Goal: Task Accomplishment & Management: Manage account settings

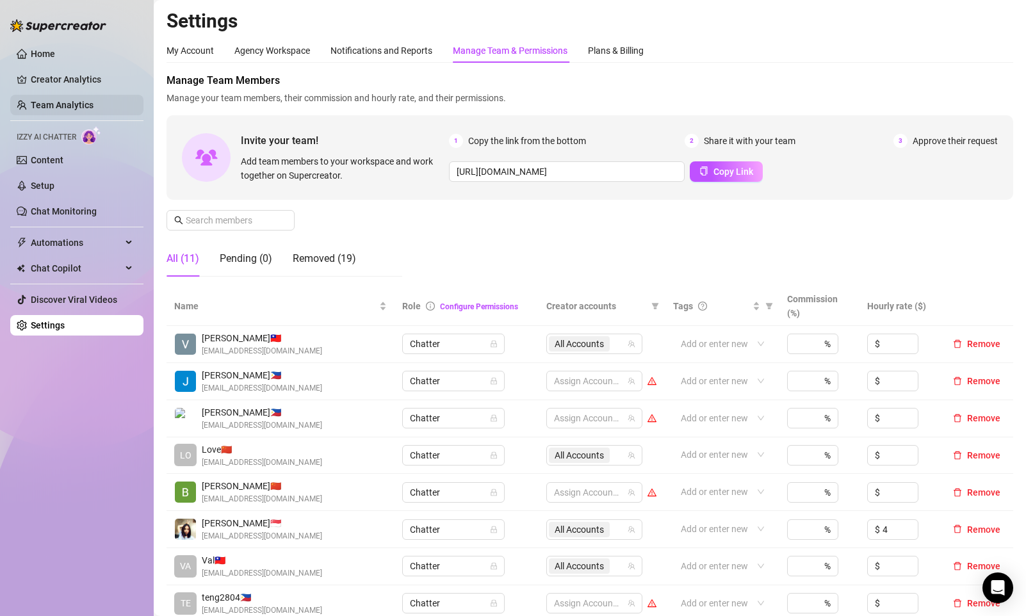
click at [76, 100] on link "Team Analytics" at bounding box center [62, 105] width 63 height 10
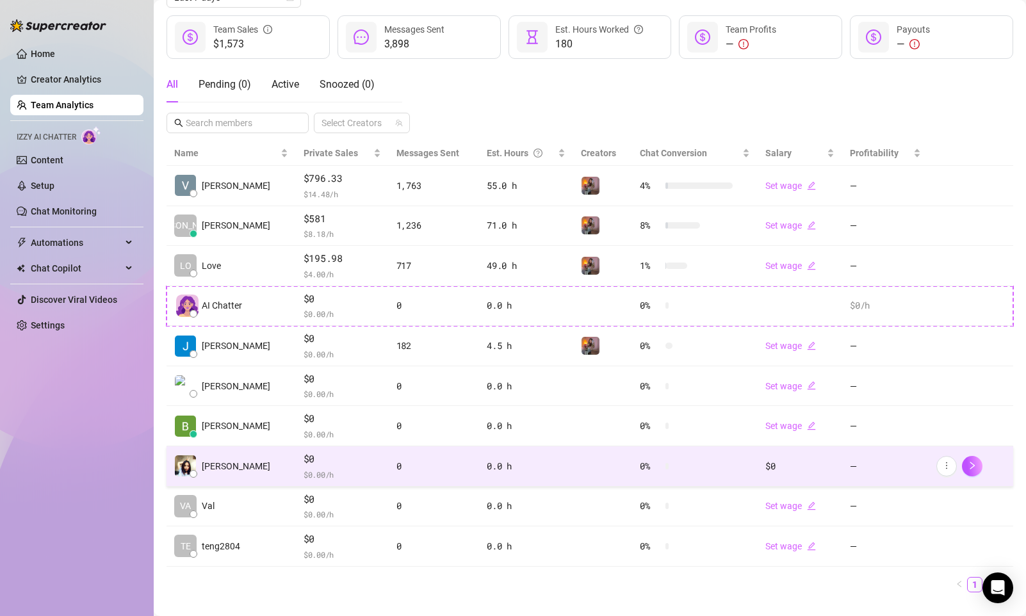
scroll to position [190, 0]
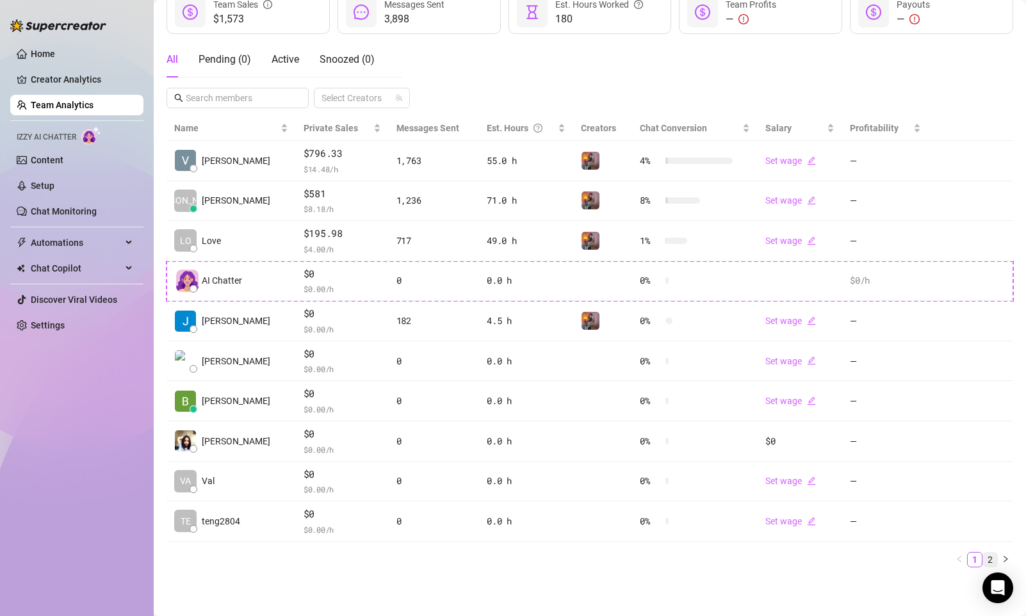
click at [983, 562] on link "2" at bounding box center [990, 560] width 14 height 14
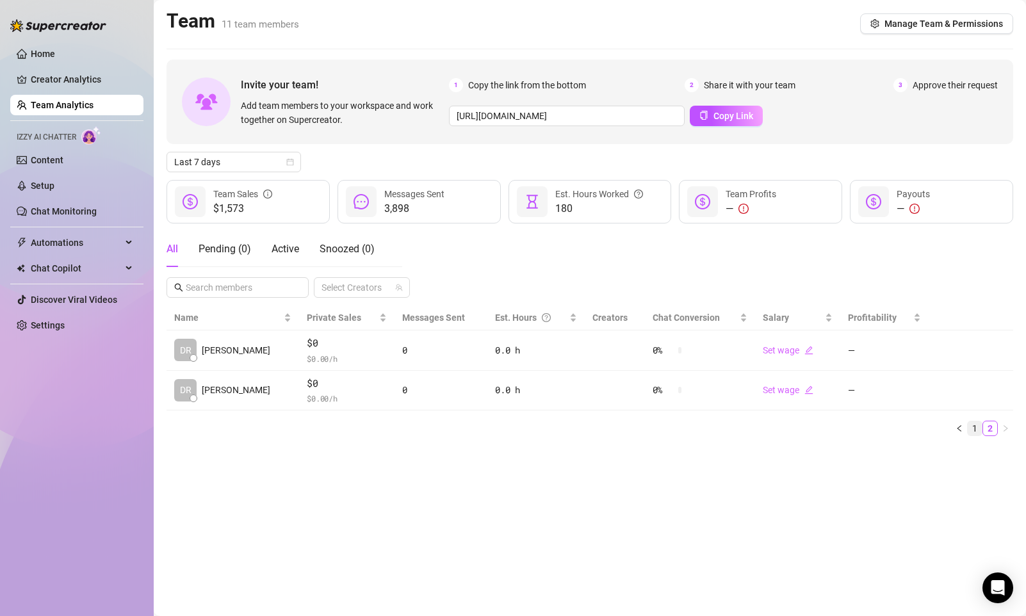
click at [971, 434] on link "1" at bounding box center [975, 429] width 14 height 14
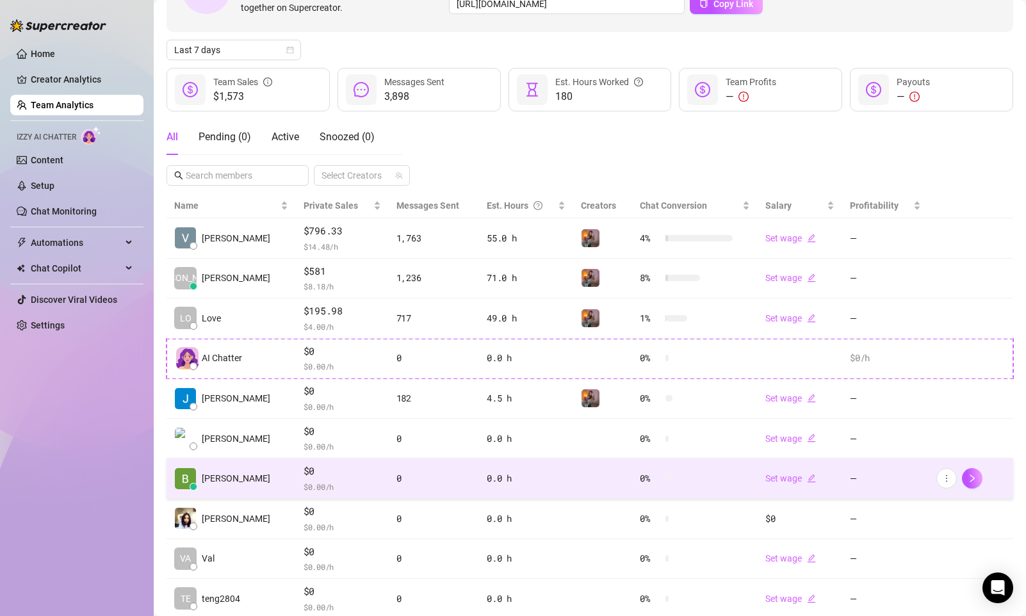
scroll to position [128, 0]
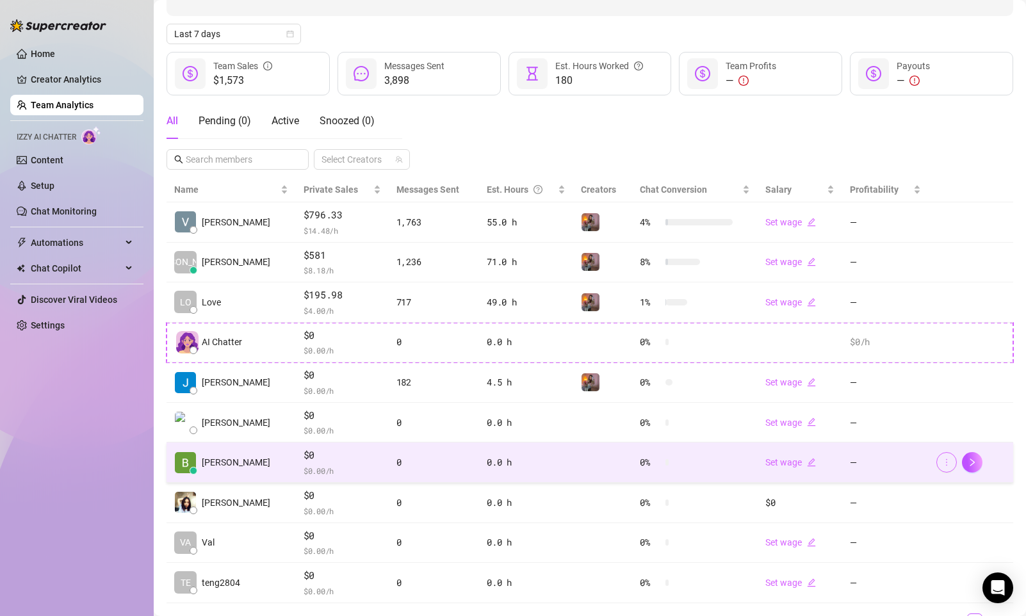
click at [942, 464] on icon "more" at bounding box center [946, 462] width 9 height 9
click at [646, 470] on td "0 %" at bounding box center [695, 463] width 126 height 40
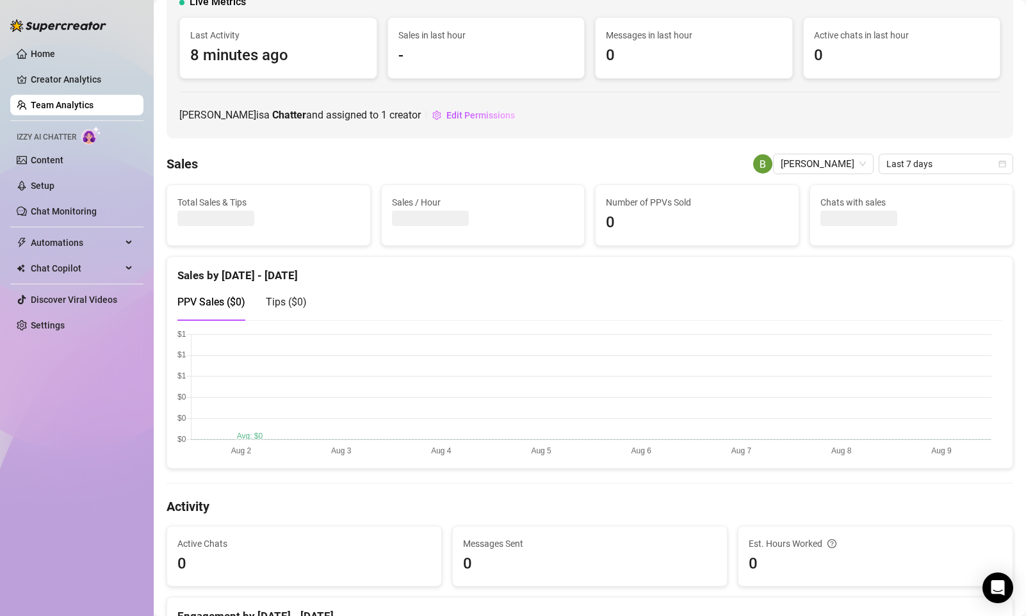
scroll to position [85, 0]
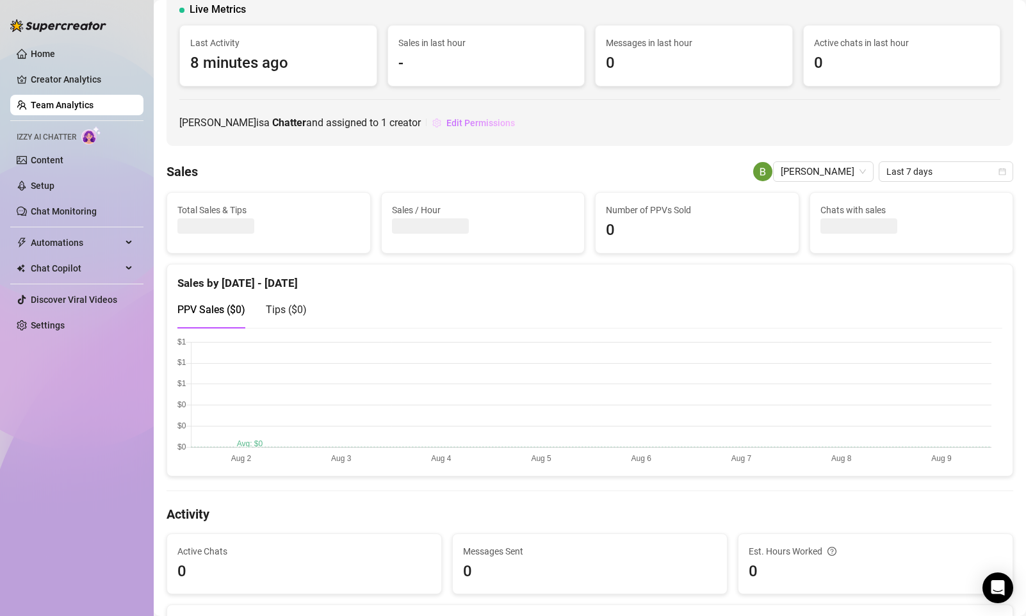
click at [475, 129] on button "Edit Permissions" at bounding box center [474, 123] width 84 height 21
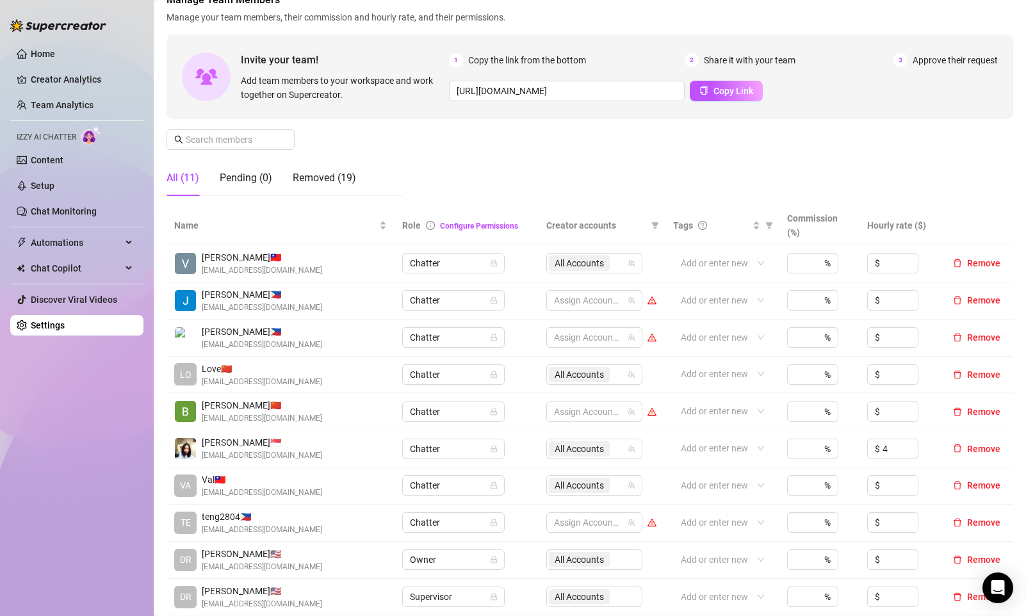
scroll to position [85, 0]
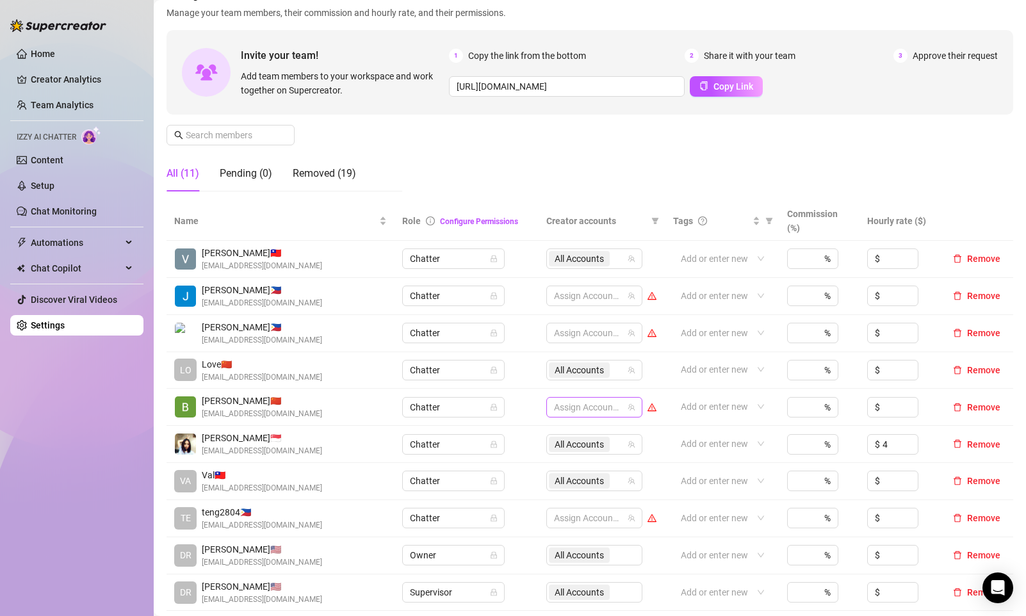
click at [570, 411] on div at bounding box center [588, 407] width 78 height 18
click at [585, 432] on span "Select all" at bounding box center [587, 434] width 45 height 14
click at [565, 432] on input "Select all" at bounding box center [560, 434] width 10 height 10
checkbox input "true"
click at [648, 393] on td "All Accounts" at bounding box center [602, 407] width 127 height 37
